Goal: Check status: Check status

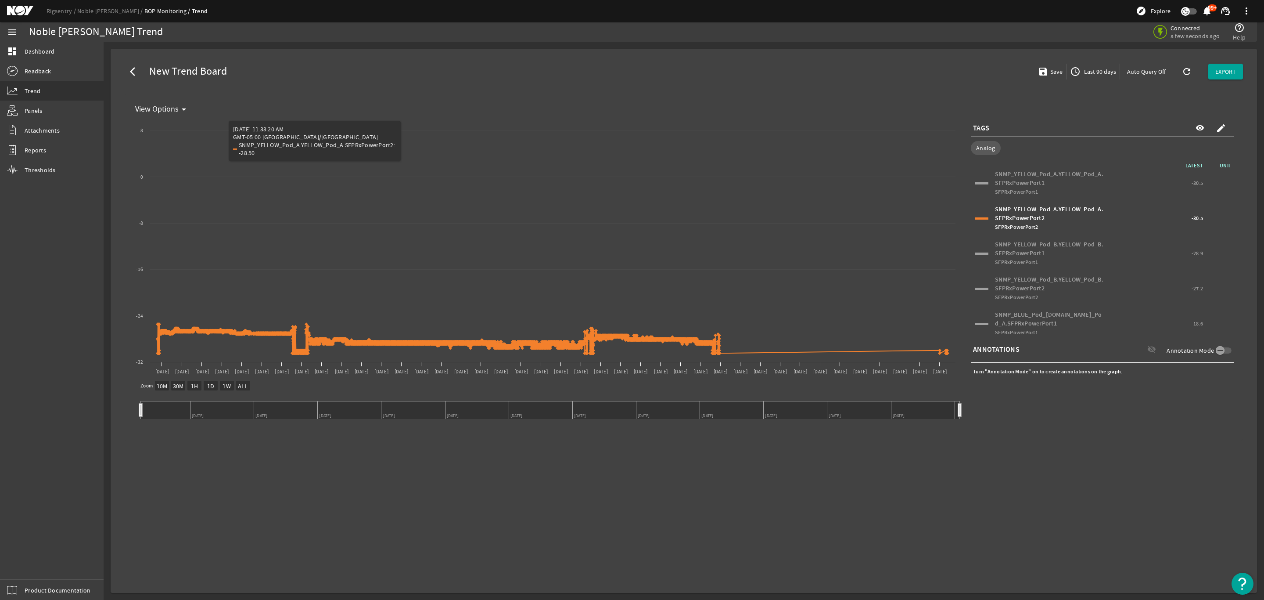
select select "10M"
click at [108, 7] on link "Noble [PERSON_NAME]" at bounding box center [110, 11] width 67 height 8
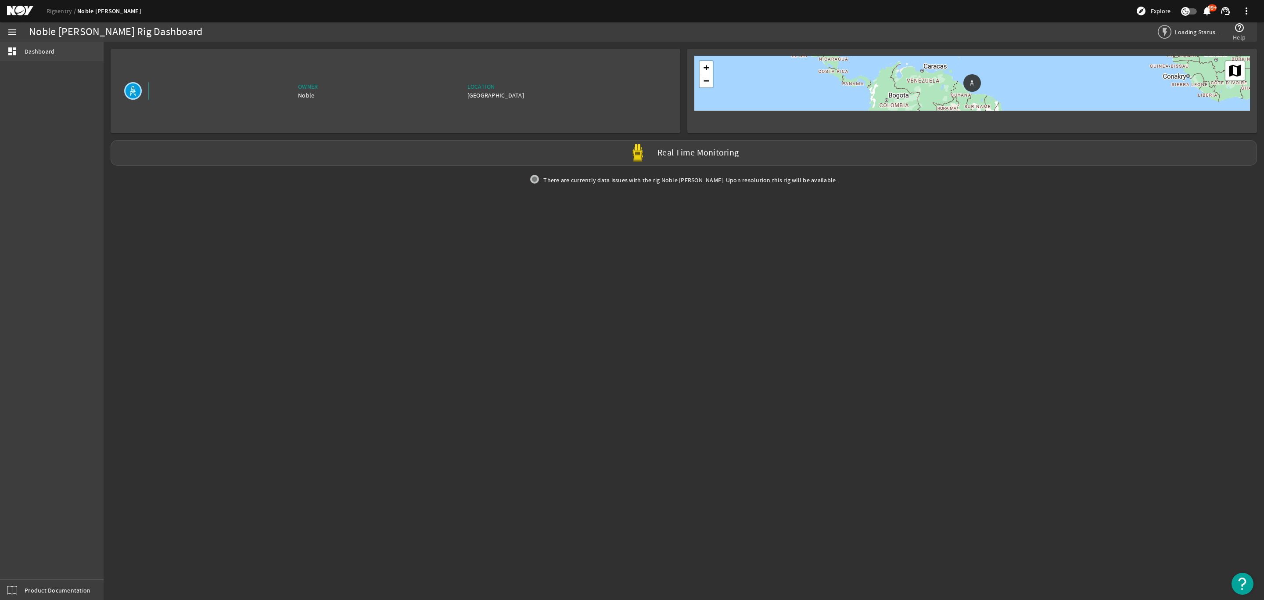
click at [41, 49] on span "Dashboard" at bounding box center [40, 51] width 30 height 9
click at [88, 9] on link "Noble [PERSON_NAME]" at bounding box center [109, 11] width 64 height 8
click at [698, 148] on label "Real Time Monitoring" at bounding box center [698, 152] width 81 height 9
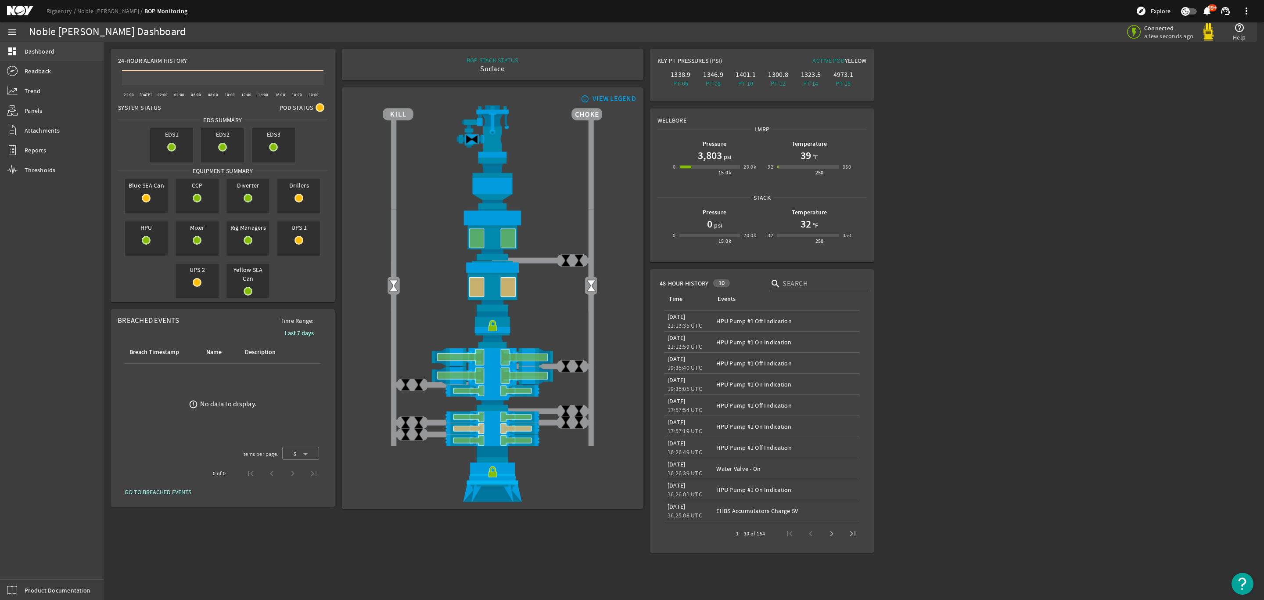
click at [46, 52] on span "Dashboard" at bounding box center [40, 51] width 30 height 9
click at [41, 146] on span "Reports" at bounding box center [36, 150] width 22 height 9
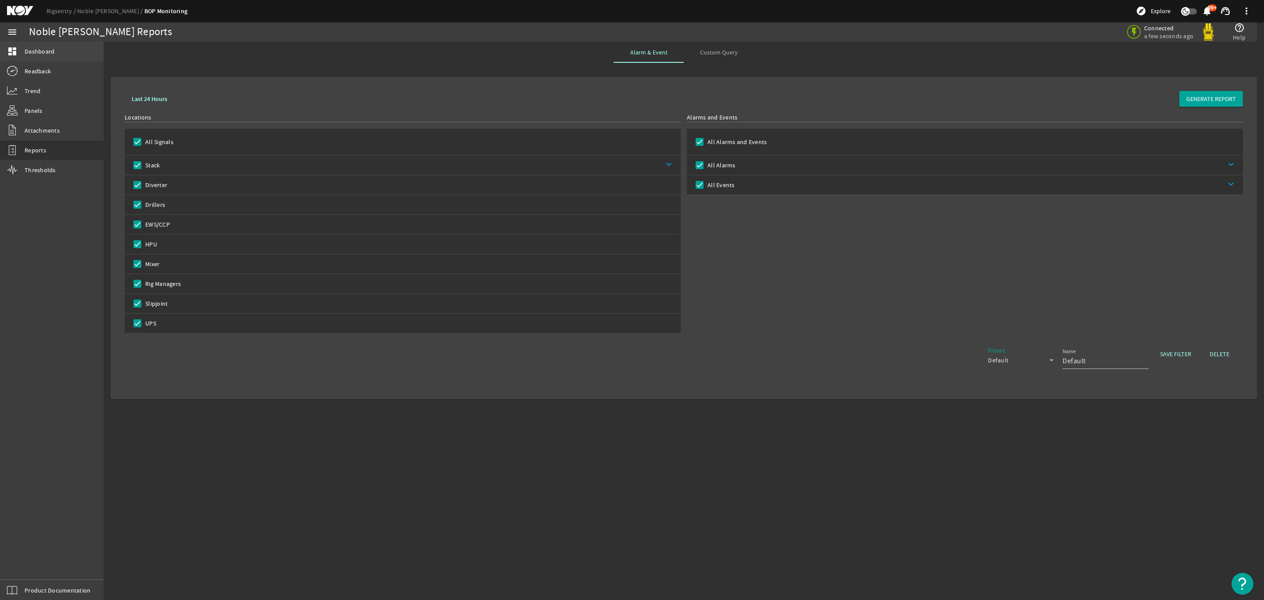
click at [49, 49] on span "Dashboard" at bounding box center [40, 51] width 30 height 9
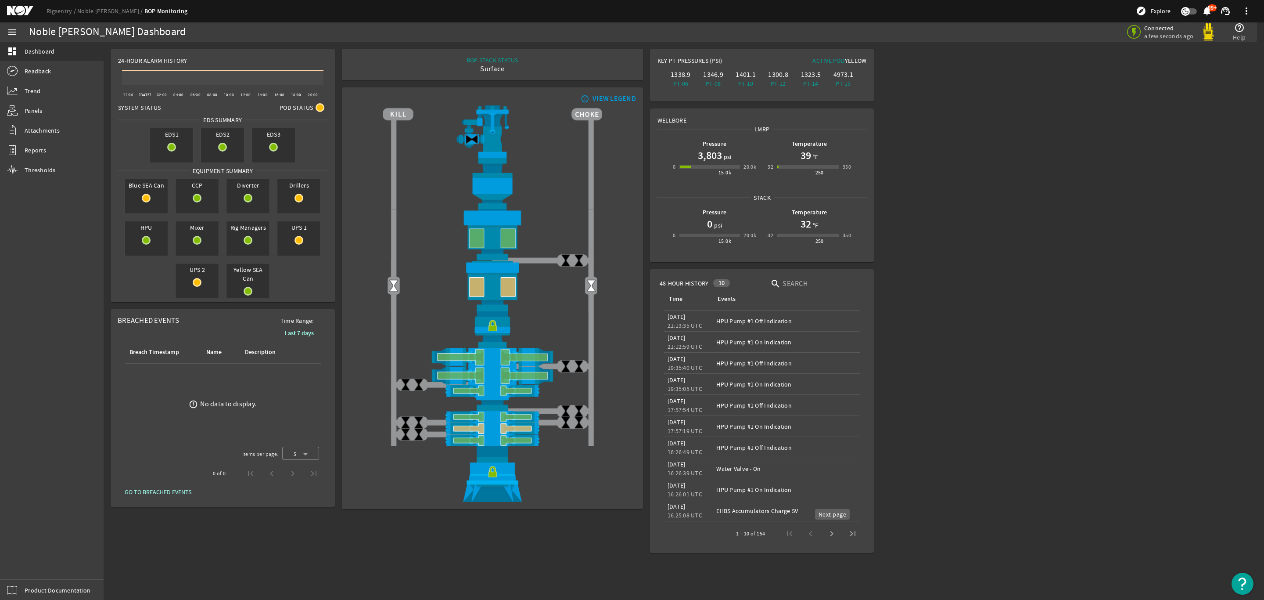
click at [833, 529] on span "Next page" at bounding box center [831, 533] width 21 height 21
click at [808, 532] on span "Previous page" at bounding box center [810, 533] width 21 height 21
click at [978, 265] on rigsentry-main-dashboard "Noble [PERSON_NAME] Dashboard Connected a few seconds ago help_outline Help 24-…" at bounding box center [684, 301] width 1161 height 518
